Goal: Check status: Check status

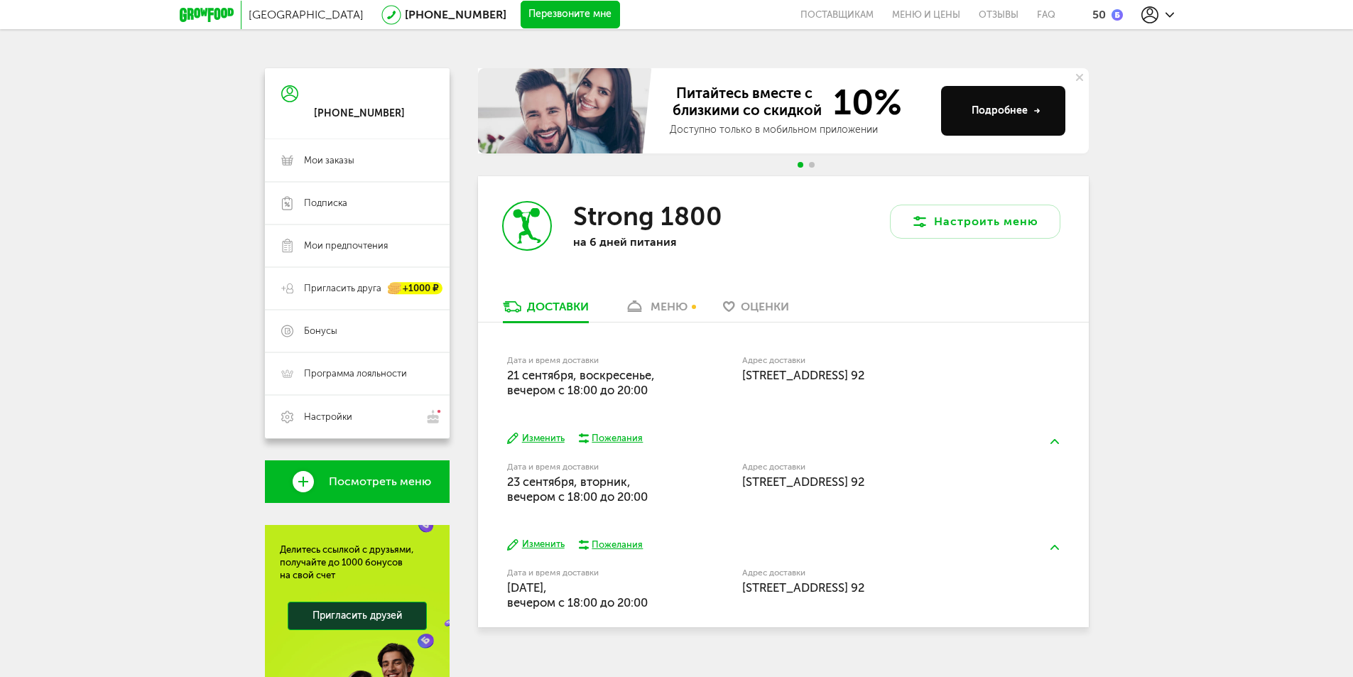
click at [661, 309] on div "меню" at bounding box center [669, 306] width 37 height 13
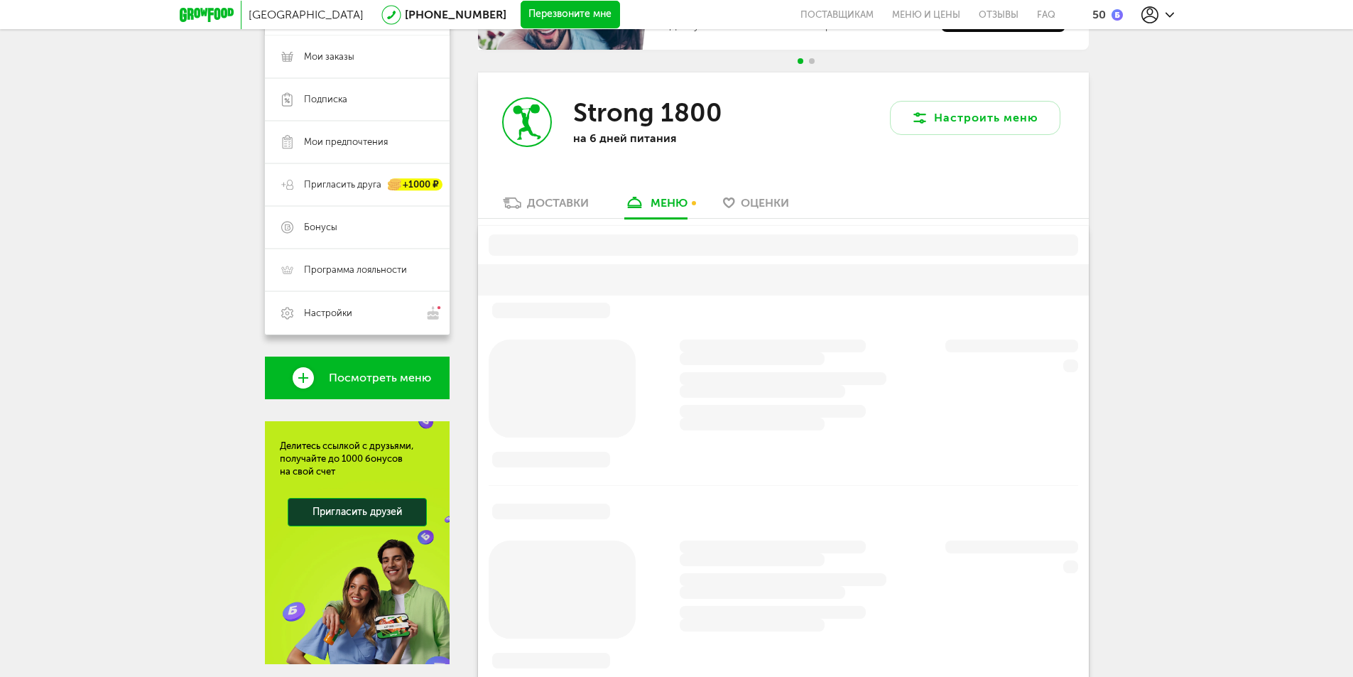
scroll to position [141, 0]
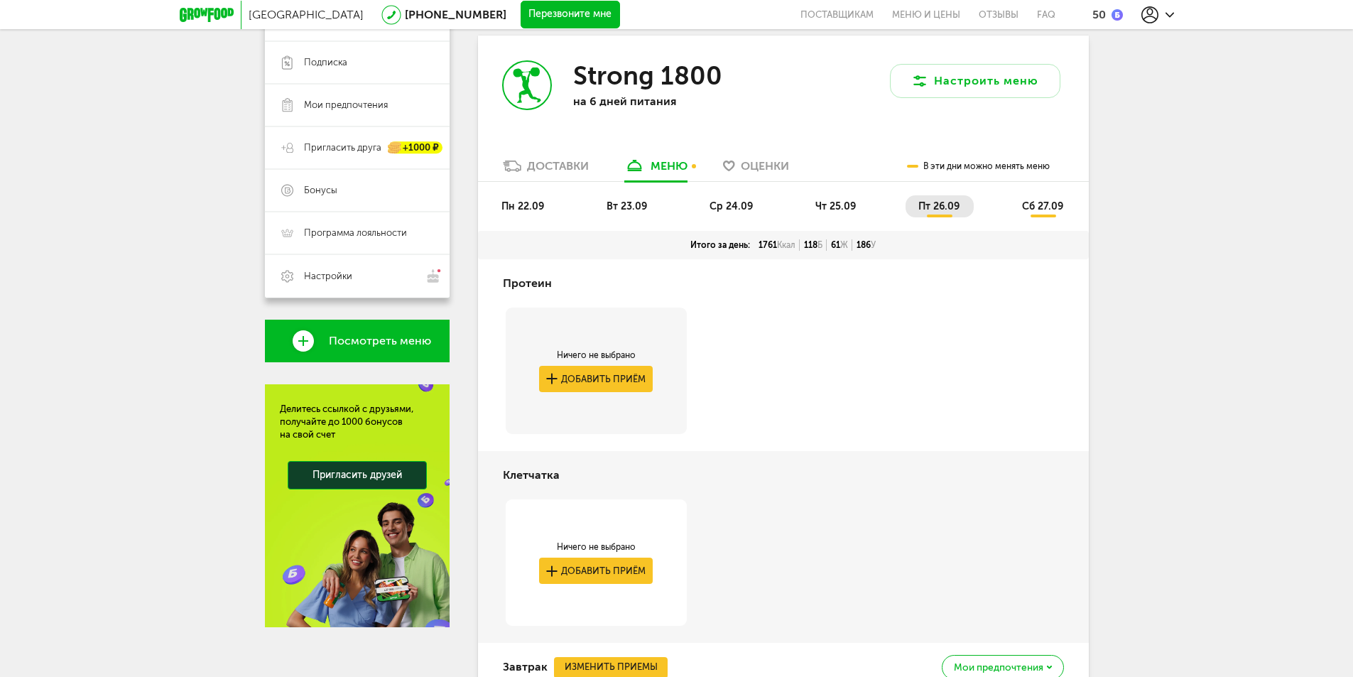
click at [514, 202] on span "пн 22.09" at bounding box center [522, 206] width 43 height 12
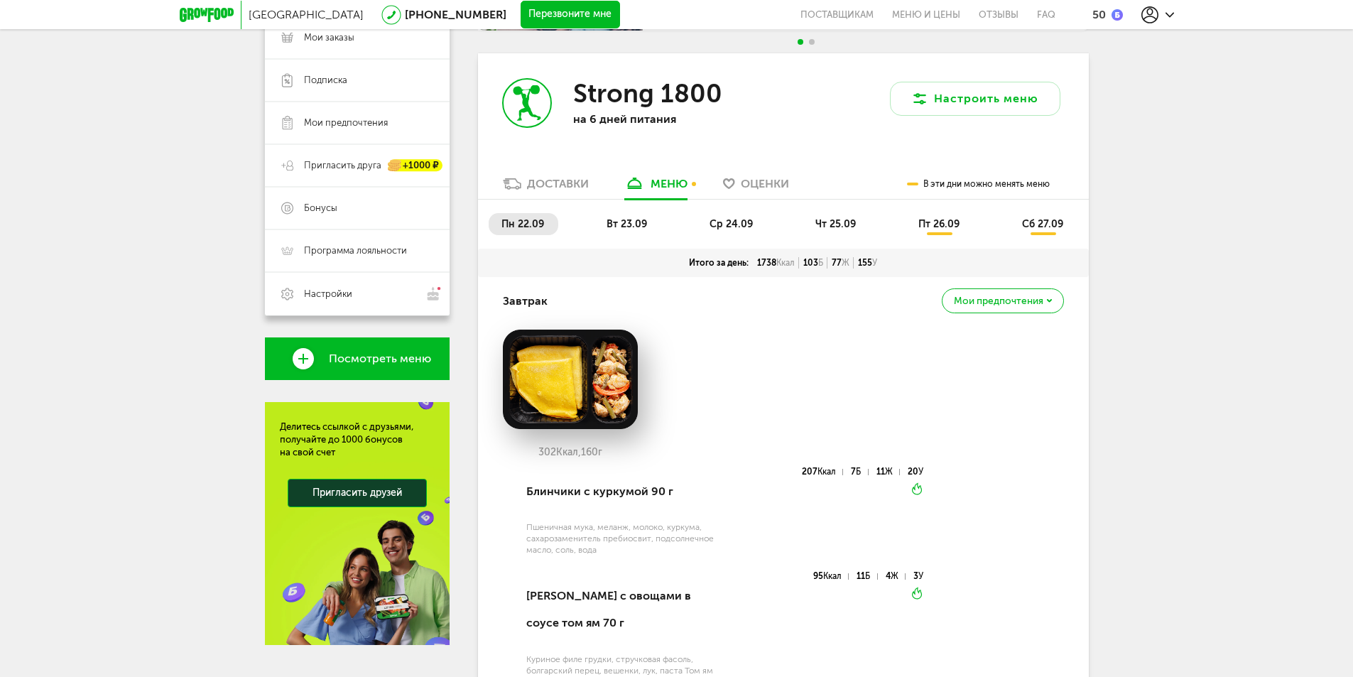
scroll to position [0, 0]
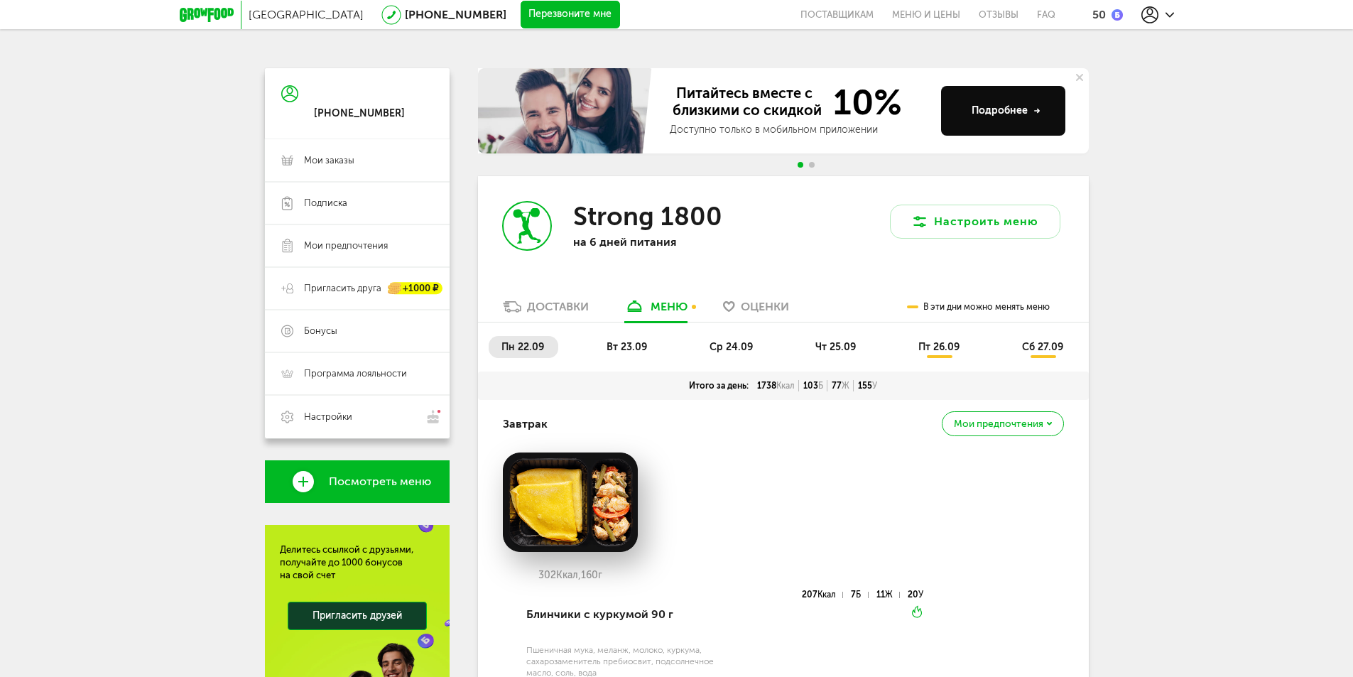
click at [648, 347] on li "вт 23.09" at bounding box center [627, 347] width 67 height 22
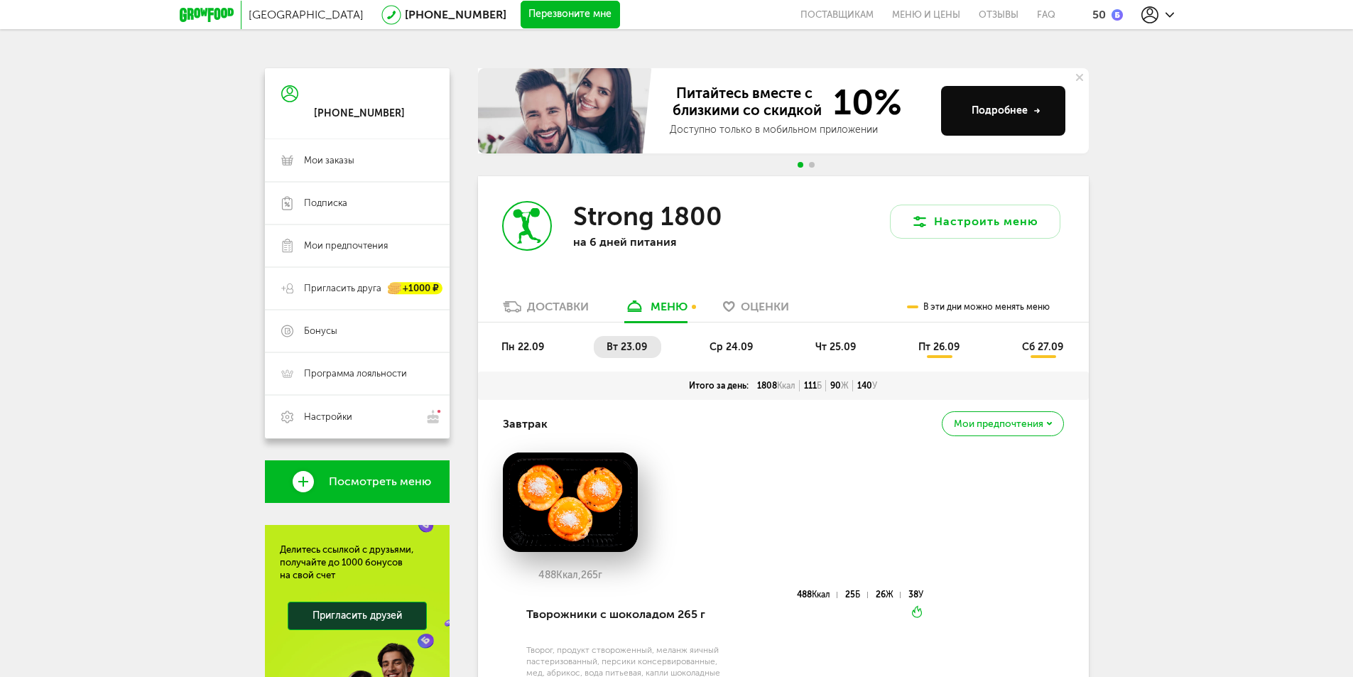
click at [531, 342] on span "пн 22.09" at bounding box center [522, 347] width 43 height 12
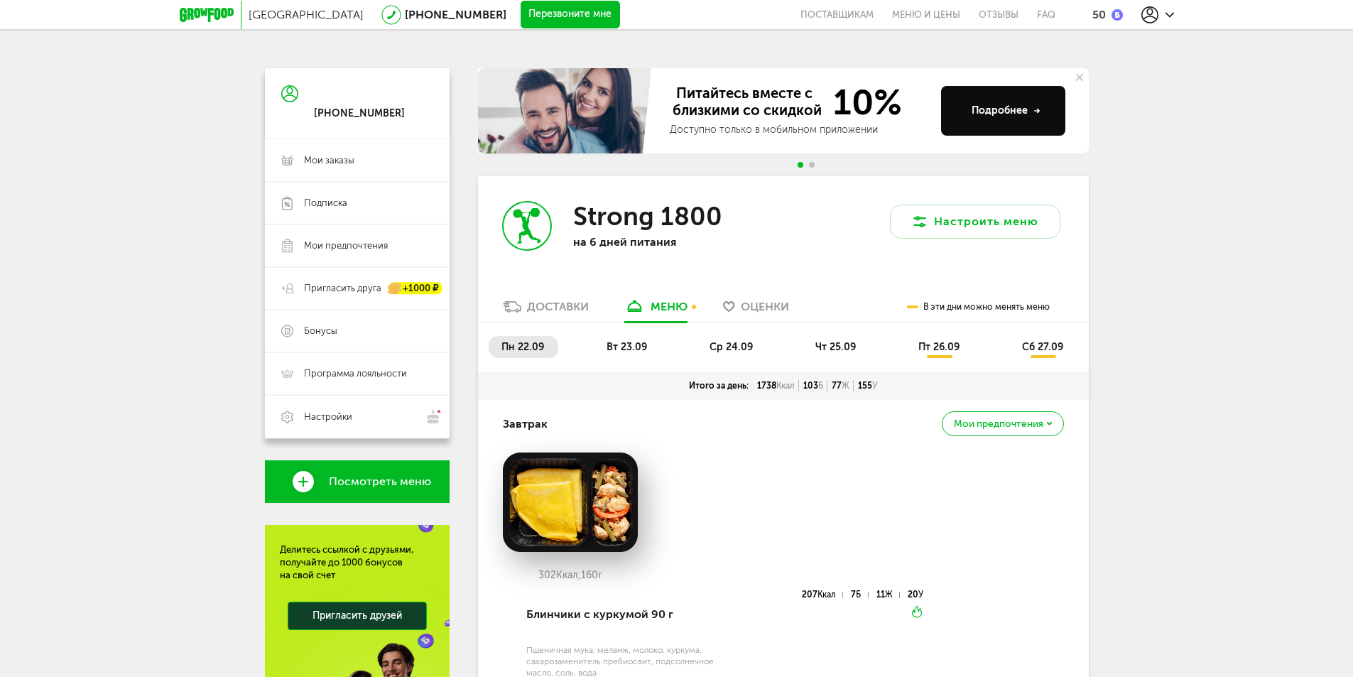
click at [711, 341] on span "ср 24.09" at bounding box center [731, 347] width 43 height 12
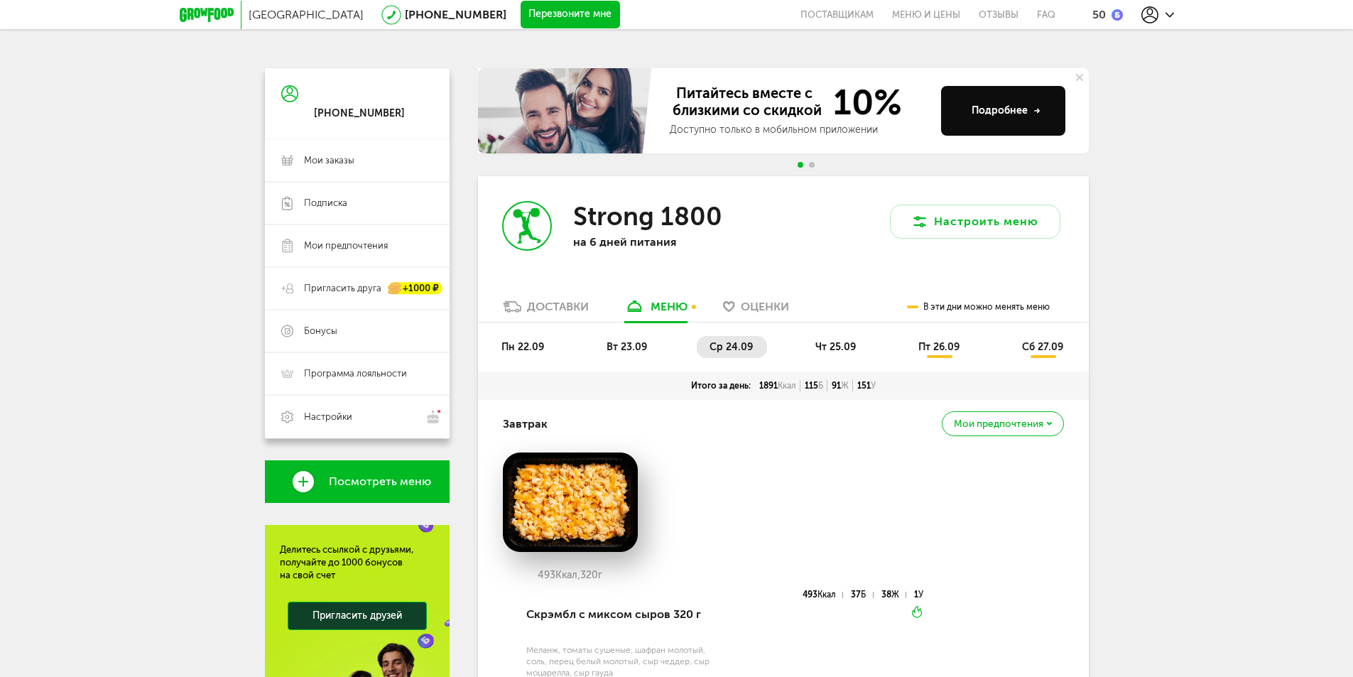
click at [827, 341] on span "чт 25.09" at bounding box center [835, 347] width 40 height 12
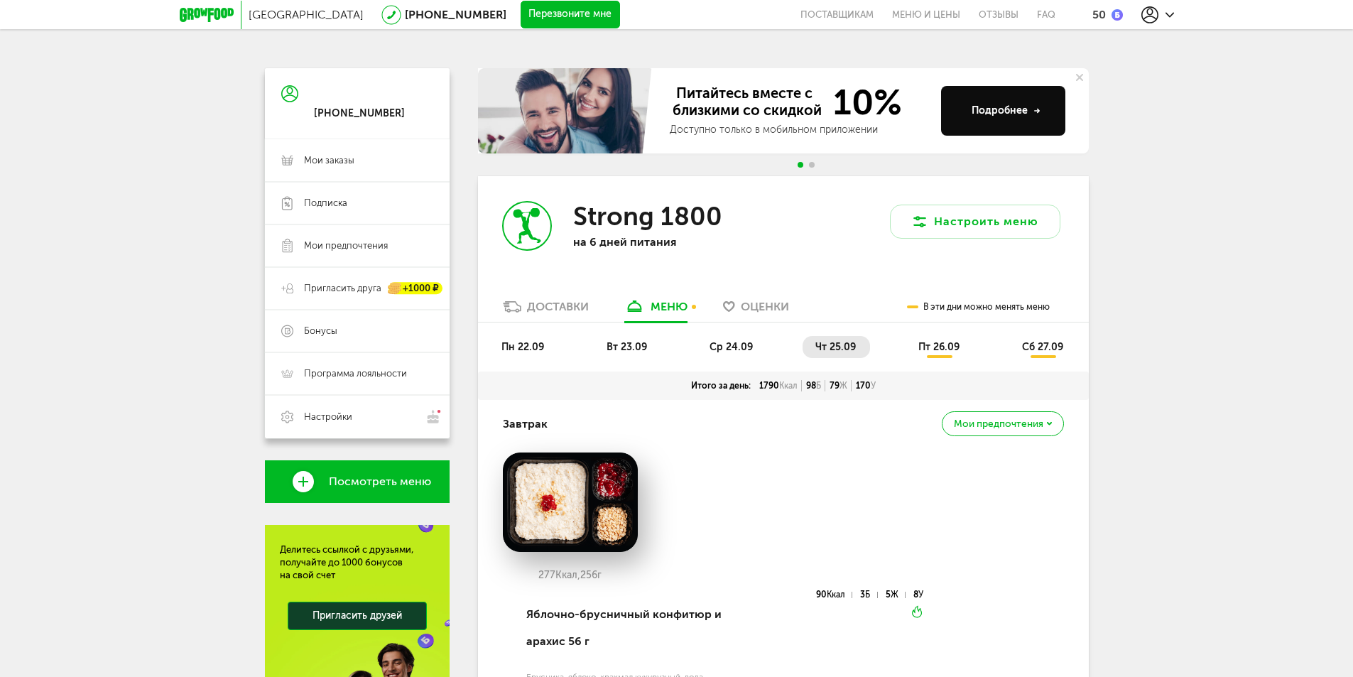
click at [753, 347] on li "ср 24.09" at bounding box center [732, 347] width 70 height 22
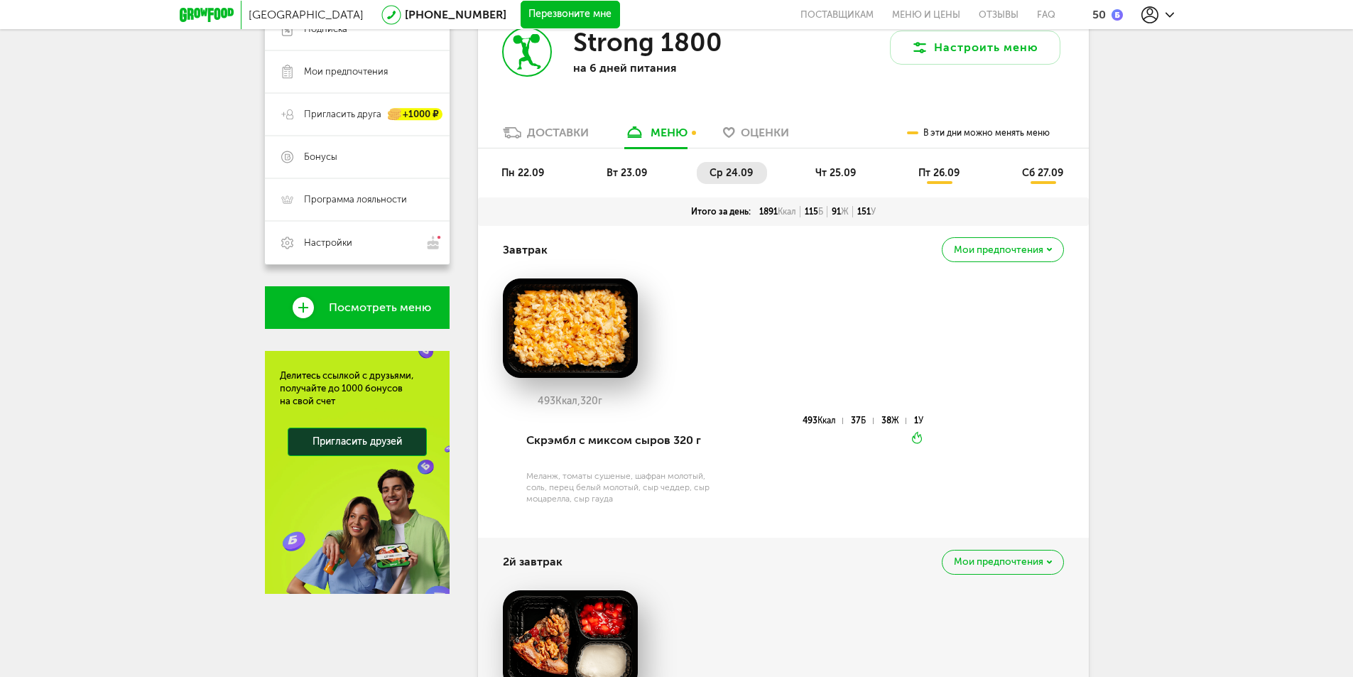
scroll to position [55, 0]
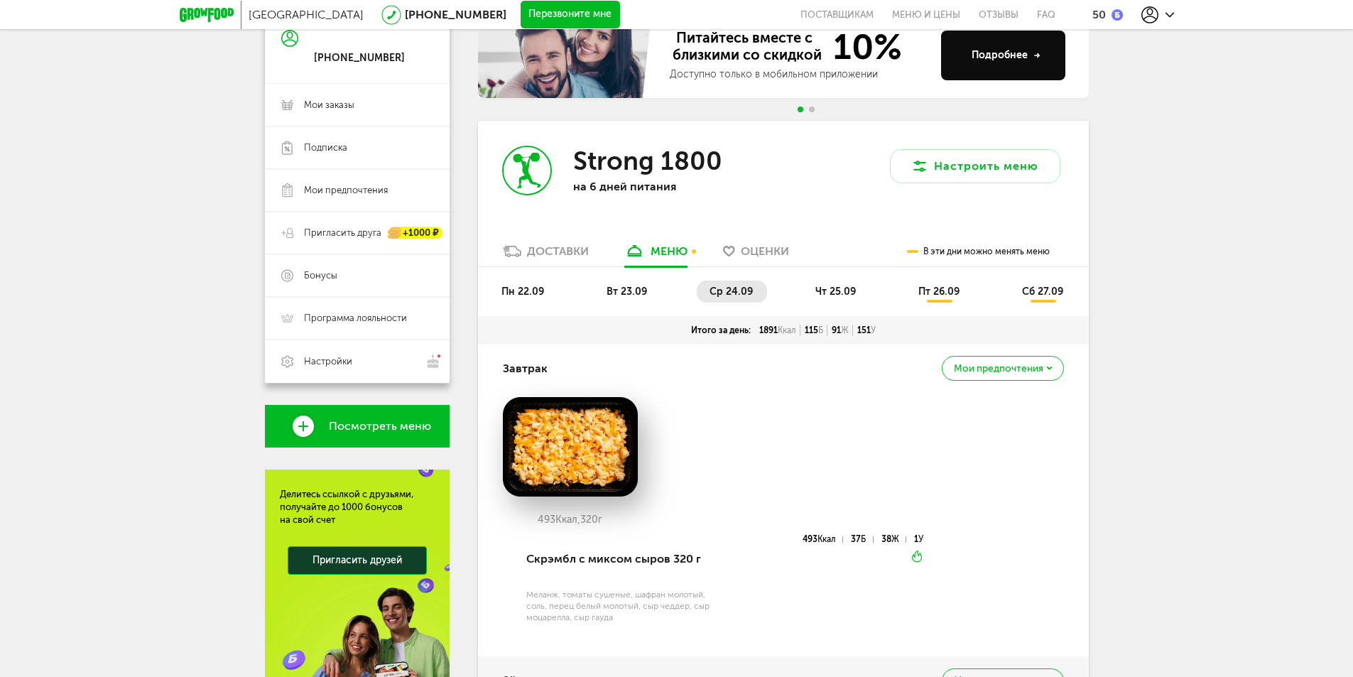
click at [821, 288] on span "чт 25.09" at bounding box center [835, 292] width 40 height 12
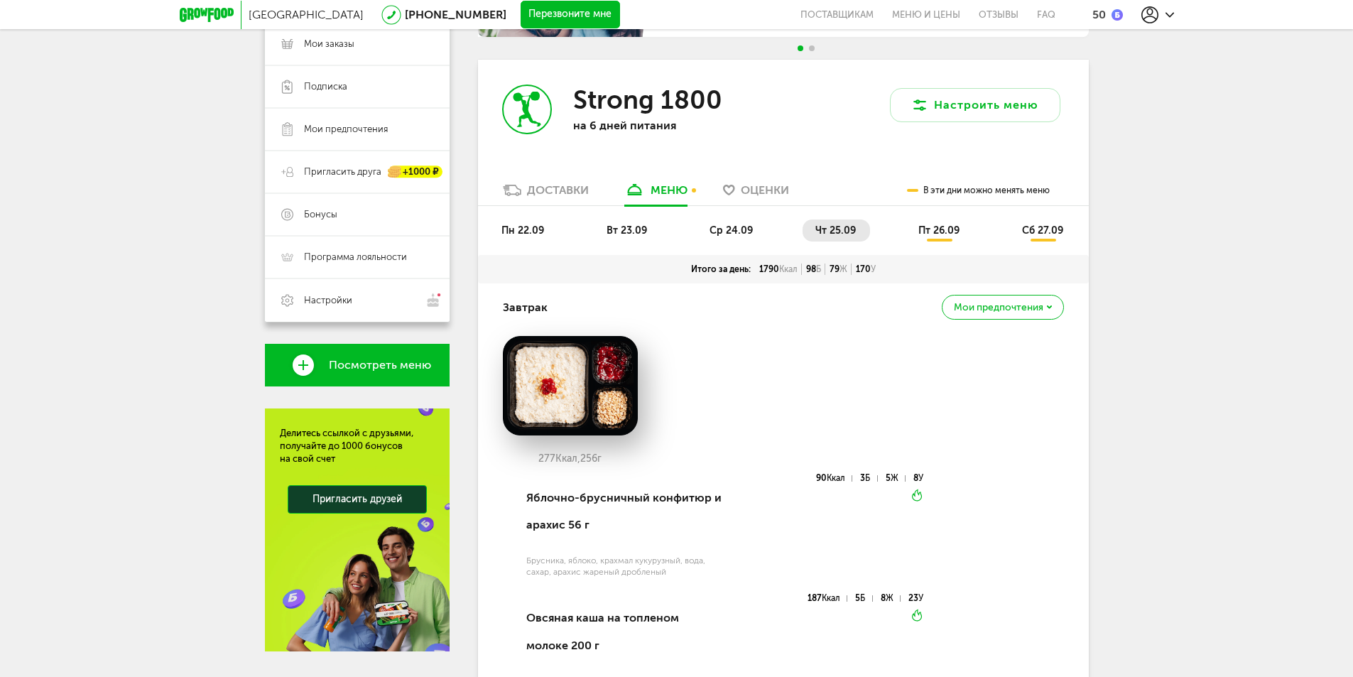
scroll to position [0, 0]
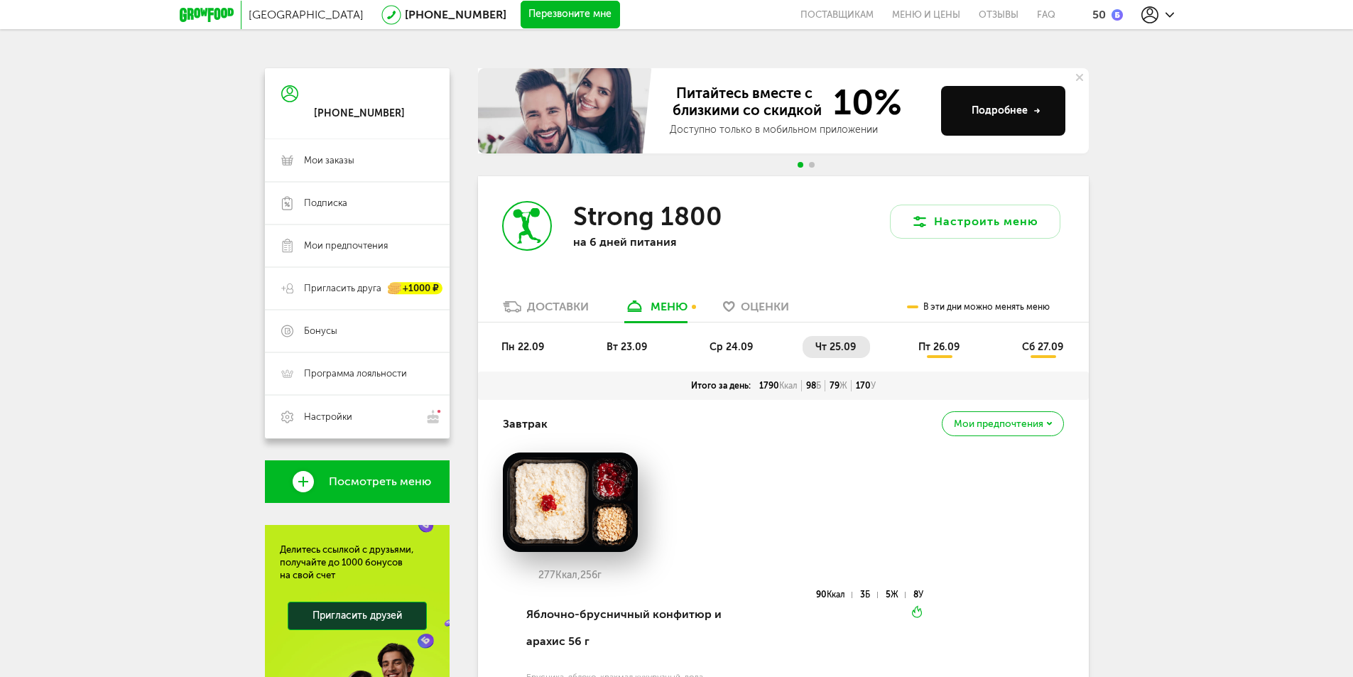
click at [935, 347] on span "пт 26.09" at bounding box center [938, 347] width 41 height 12
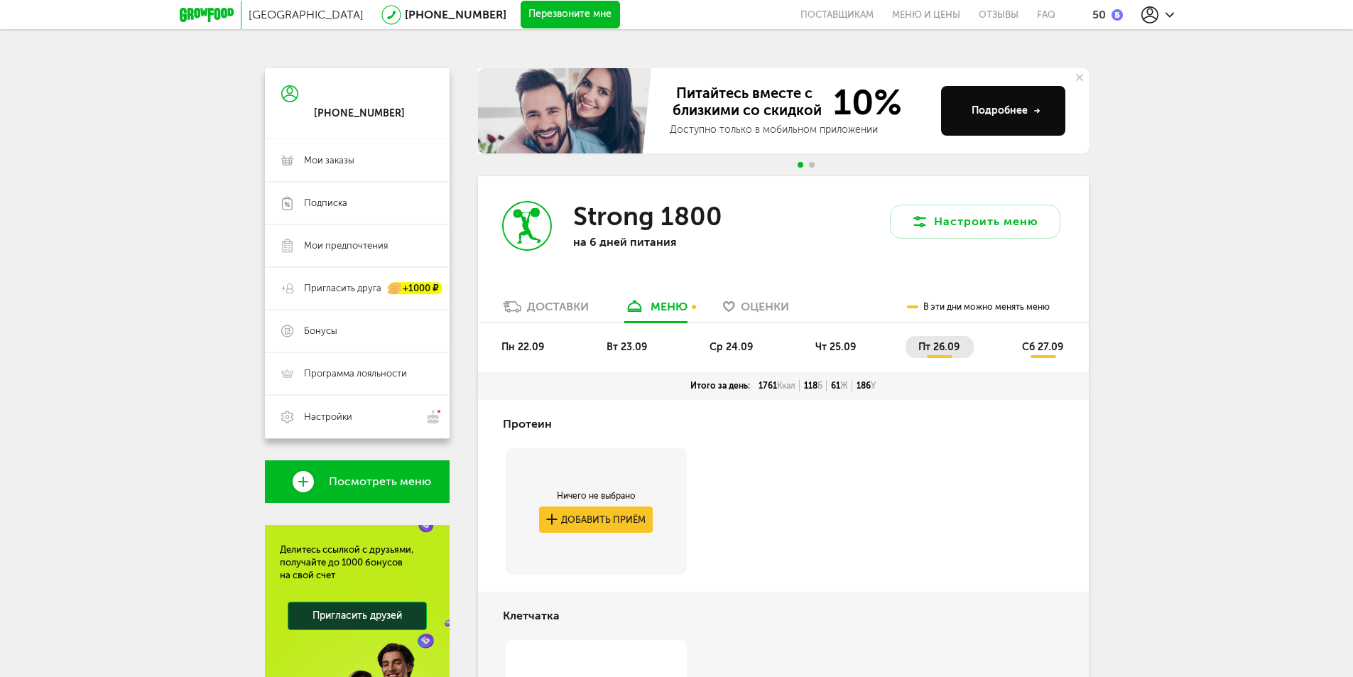
click at [1048, 349] on span "сб 27.09" at bounding box center [1042, 347] width 41 height 12
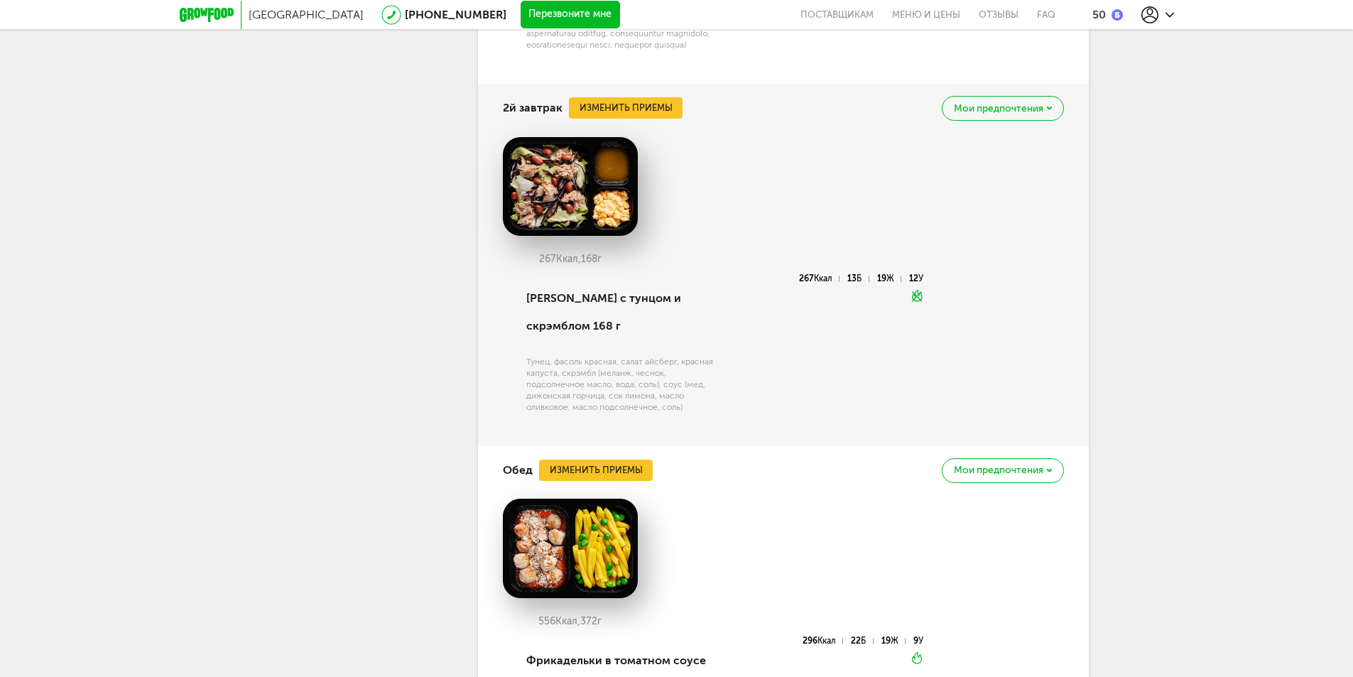
scroll to position [923, 0]
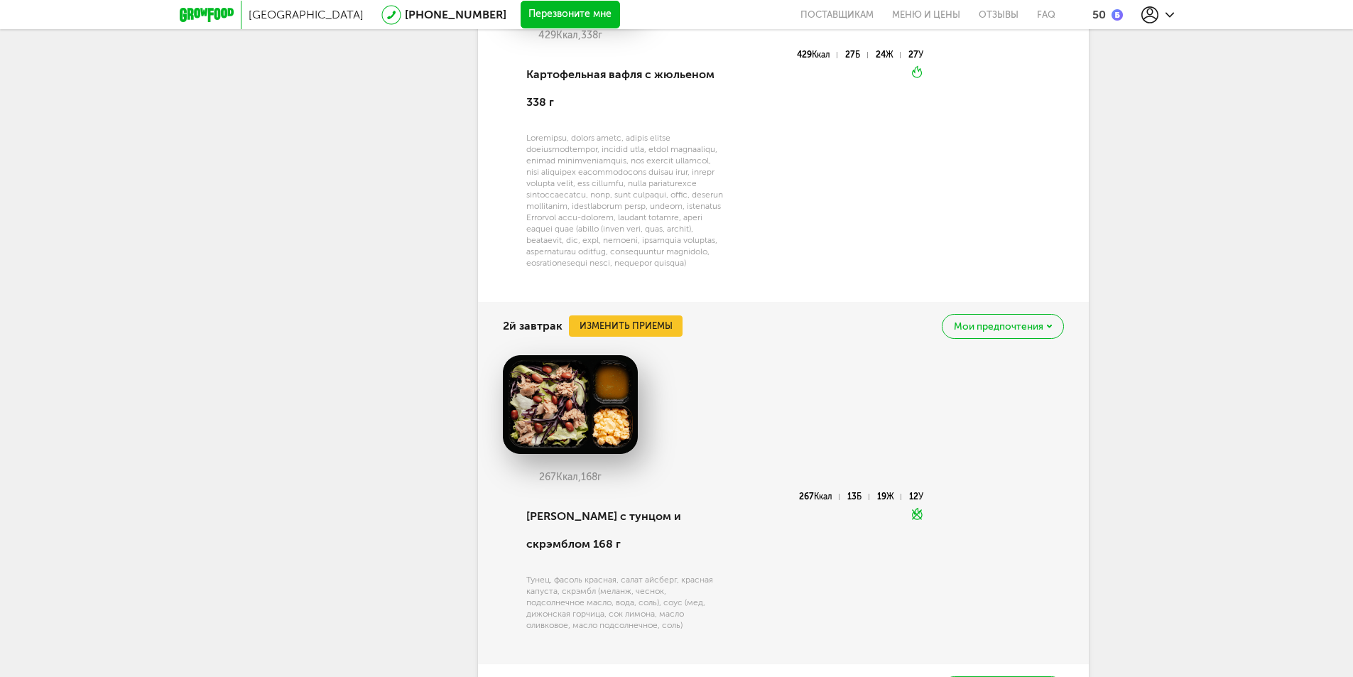
click at [1235, 222] on div "Москва [PHONE_NUMBER] Перезвоните мне поставщикам Меню и цены Отзывы FAQ 50 [PH…" at bounding box center [676, 399] width 1353 height 2644
